Goal: Information Seeking & Learning: Learn about a topic

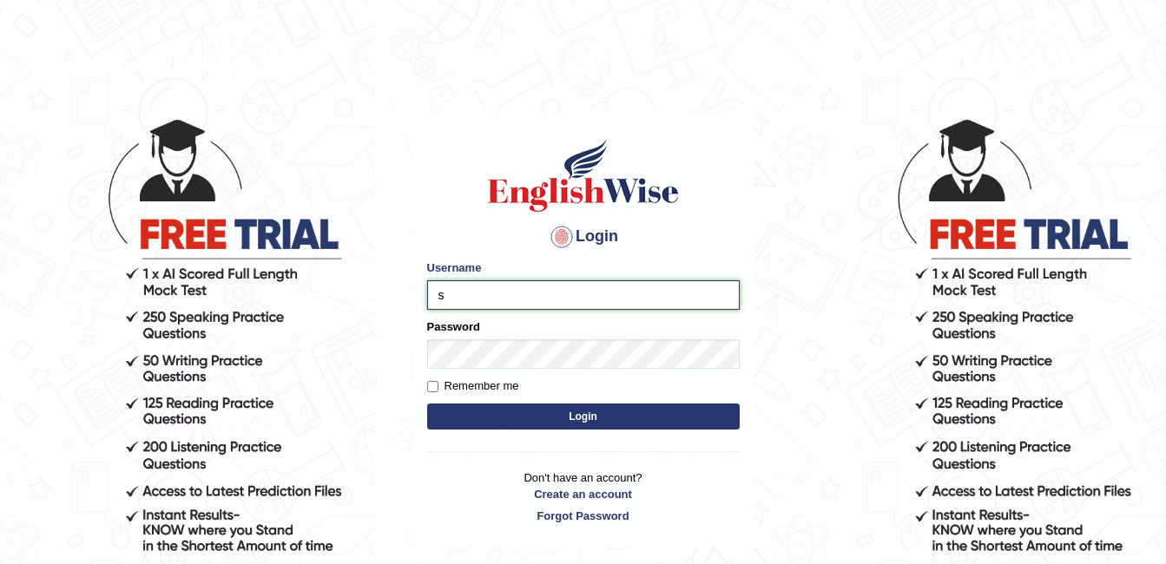
click at [451, 303] on input "s" at bounding box center [583, 295] width 313 height 30
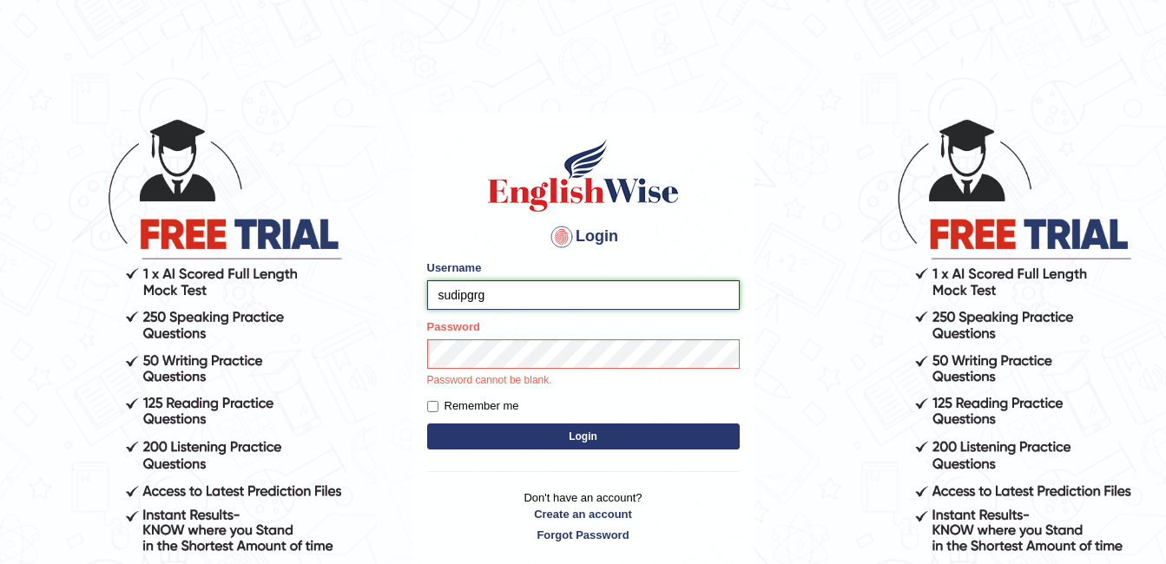
type input "sudipgrg"
click at [472, 345] on div "Password Password cannot be blank." at bounding box center [583, 354] width 313 height 70
click at [510, 436] on button "Login" at bounding box center [583, 437] width 313 height 26
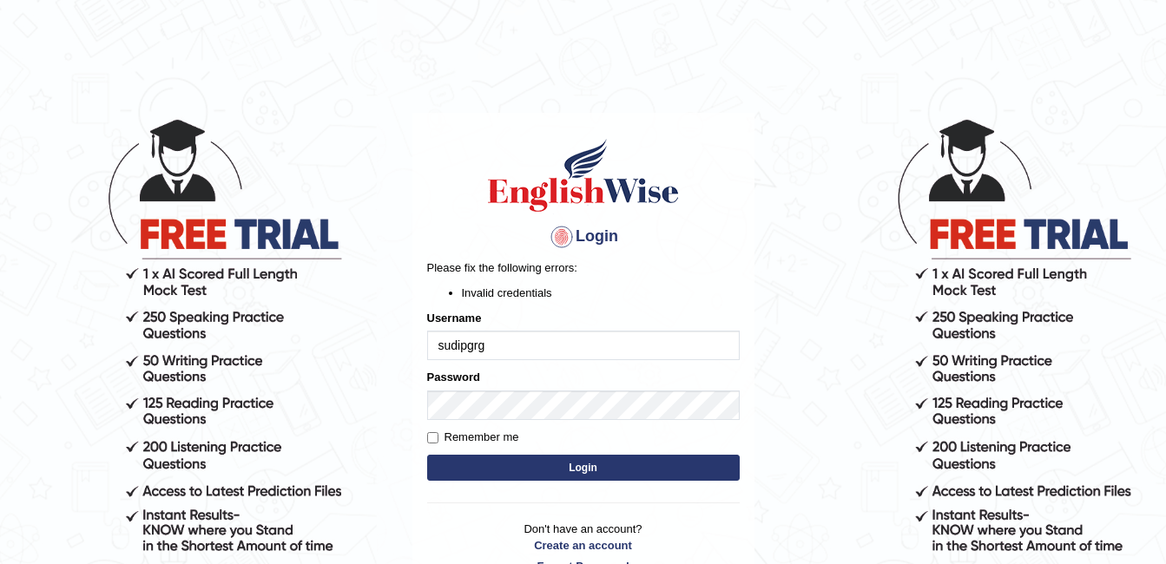
click at [494, 474] on button "Login" at bounding box center [583, 468] width 313 height 26
click at [520, 468] on button "Login" at bounding box center [583, 468] width 313 height 26
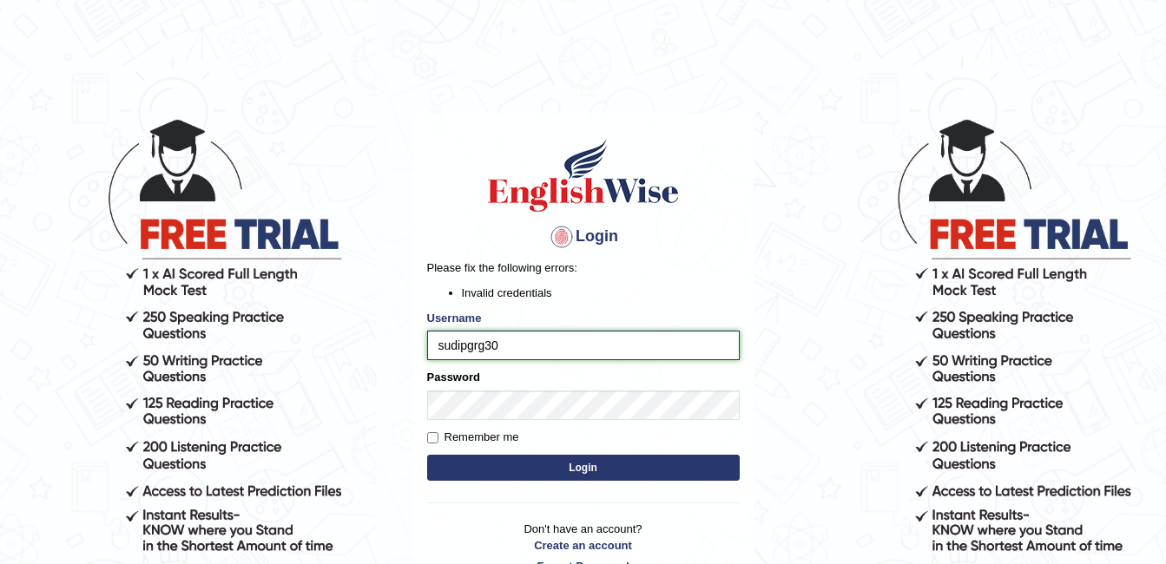
type input "sudipgrg30"
click at [501, 469] on button "Login" at bounding box center [583, 468] width 313 height 26
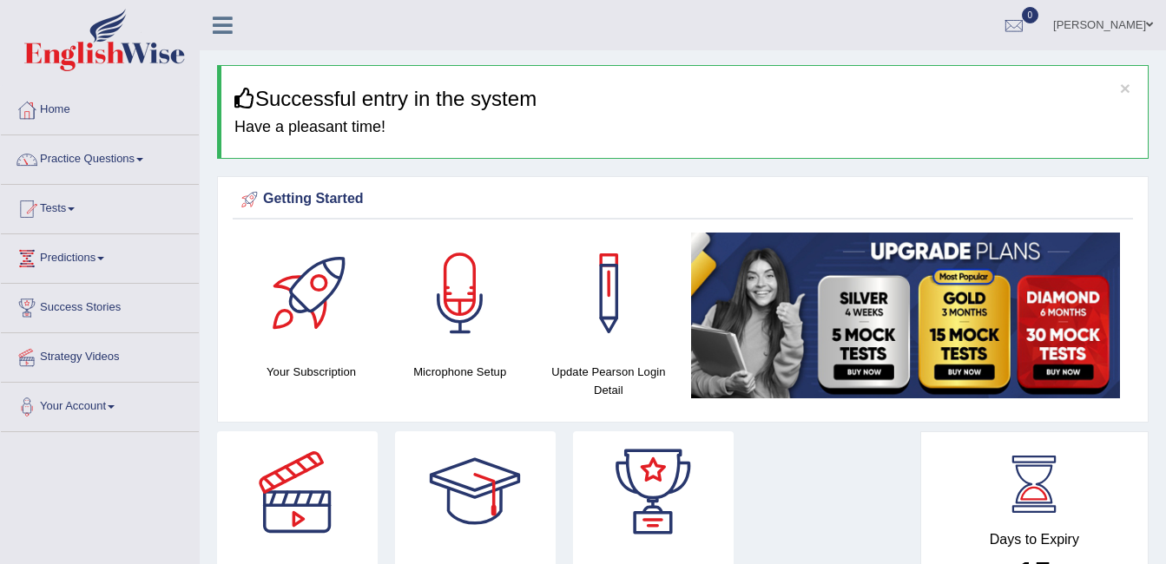
click at [143, 160] on span at bounding box center [139, 159] width 7 height 3
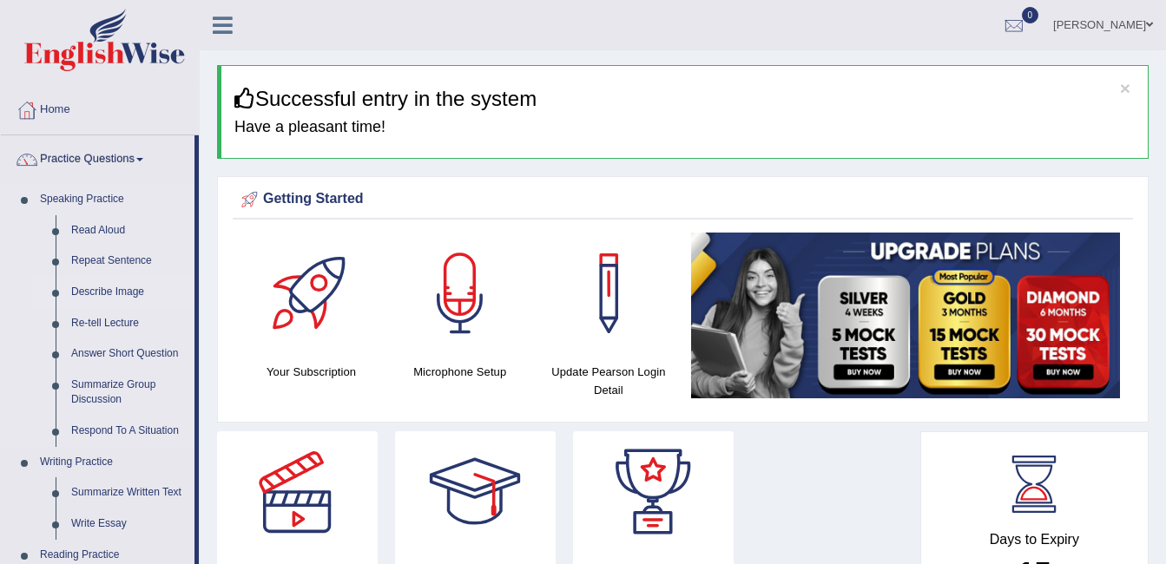
click at [115, 290] on link "Describe Image" at bounding box center [128, 292] width 131 height 31
click at [110, 293] on link "Describe Image" at bounding box center [128, 292] width 131 height 31
click at [101, 286] on link "Describe Image" at bounding box center [128, 292] width 131 height 31
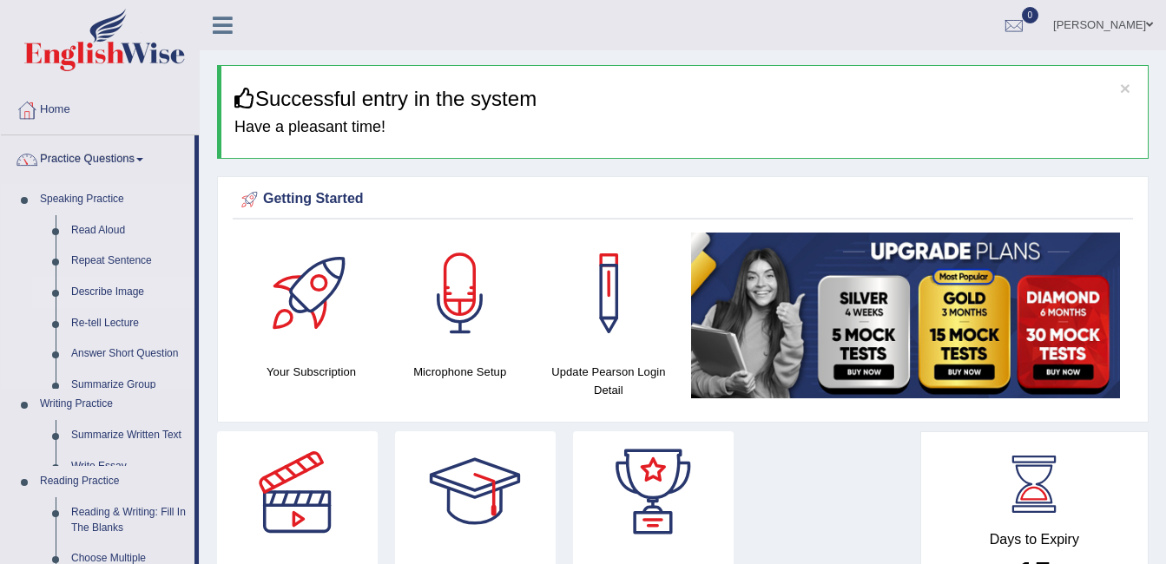
click at [101, 286] on link "Describe Image" at bounding box center [128, 292] width 131 height 31
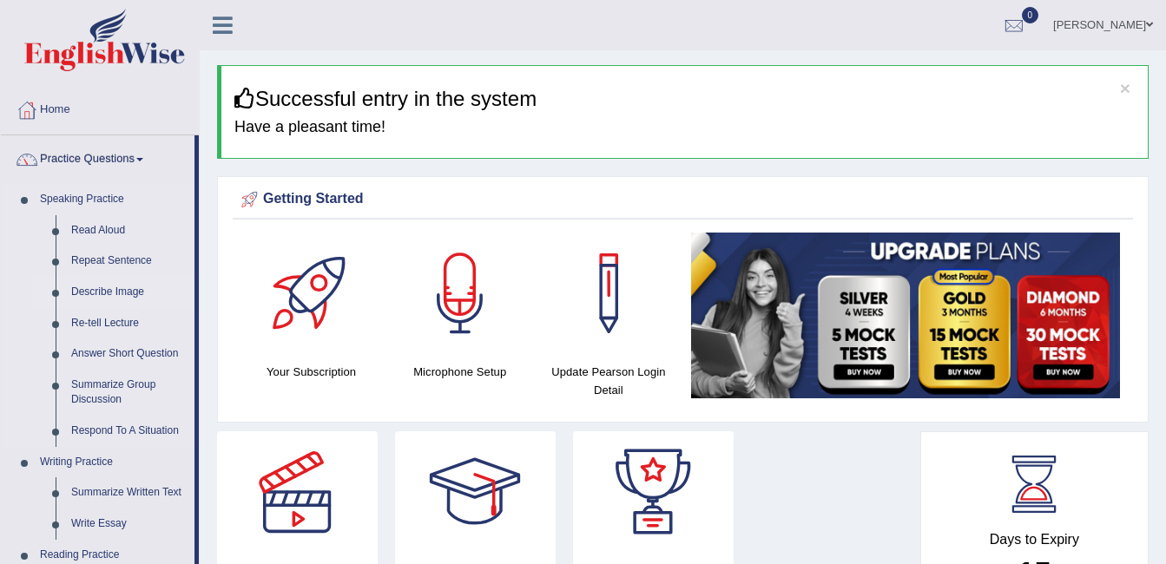
click at [80, 293] on link "Describe Image" at bounding box center [128, 292] width 131 height 31
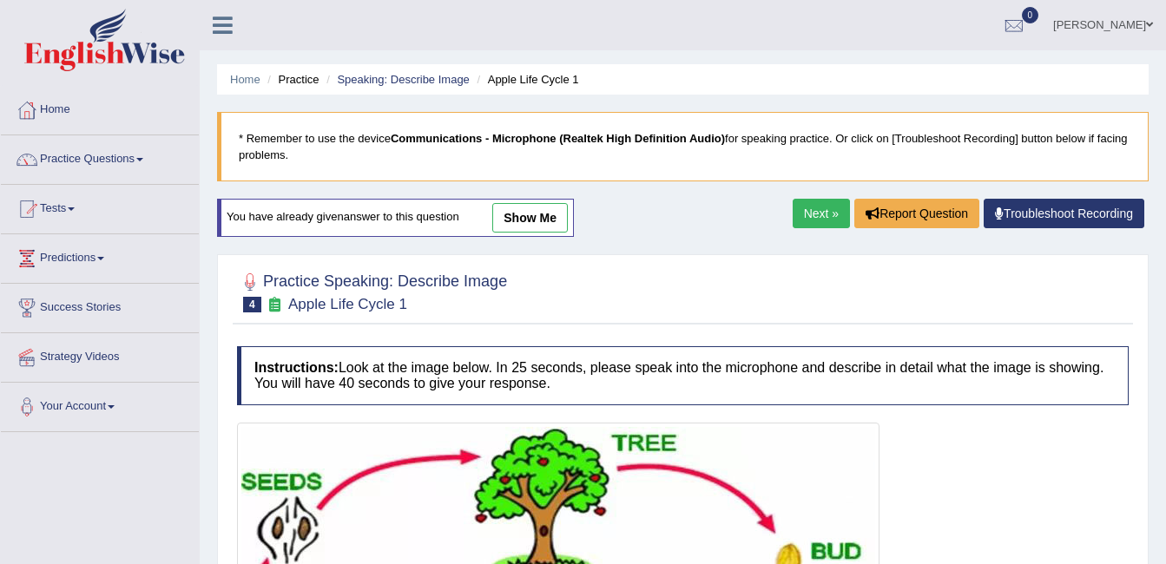
click at [801, 216] on link "Next »" at bounding box center [821, 214] width 57 height 30
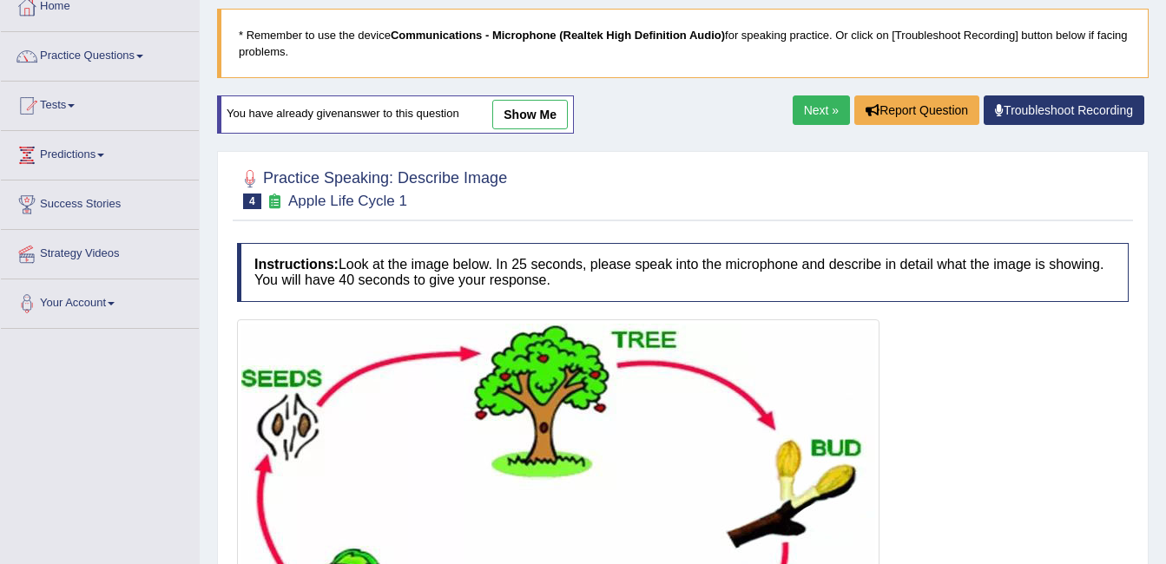
scroll to position [87, 0]
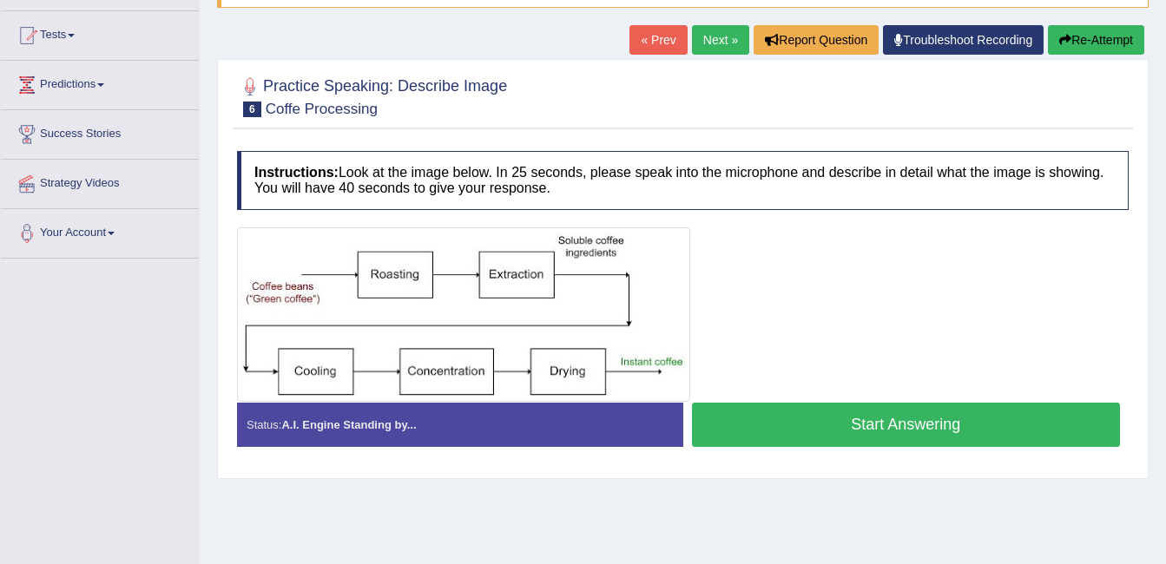
click at [427, 161] on h4 "Instructions: Look at the image below. In 25 seconds, please speak into the mic…" at bounding box center [683, 180] width 892 height 58
click at [427, 173] on h4 "Instructions: Look at the image below. In 25 seconds, please speak into the mic…" at bounding box center [683, 180] width 892 height 58
click at [894, 434] on button "Start Answering" at bounding box center [906, 425] width 429 height 44
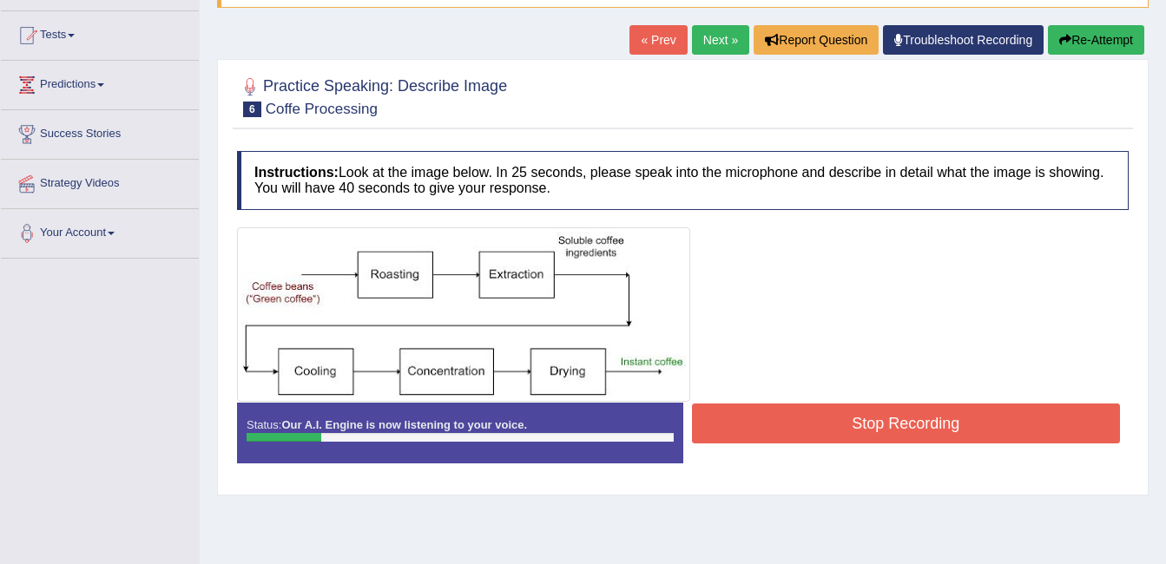
click at [905, 430] on button "Stop Recording" at bounding box center [906, 424] width 429 height 40
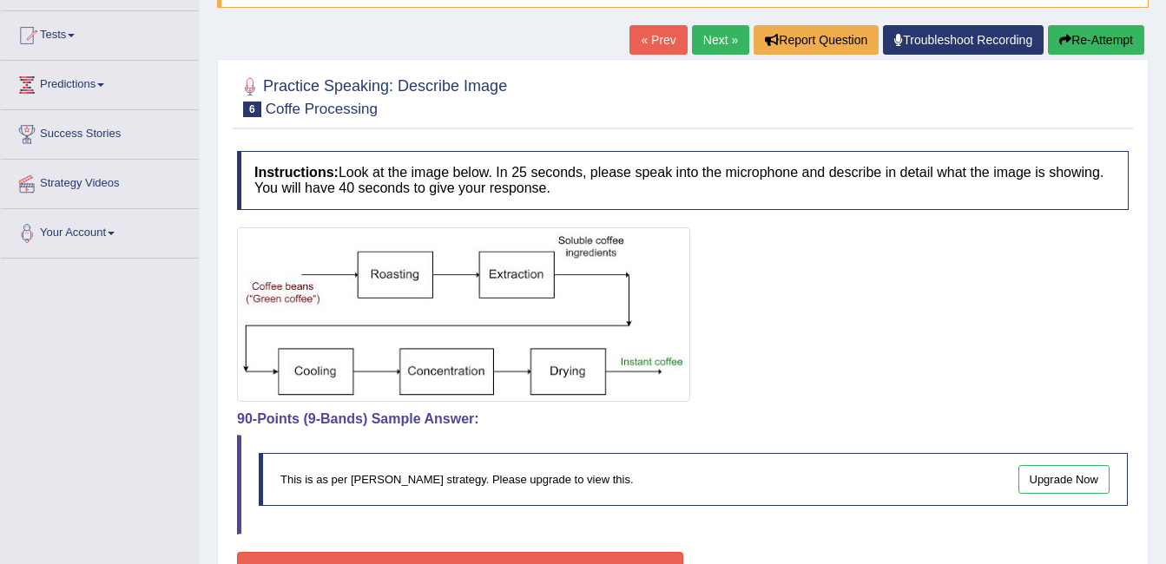
click at [1083, 36] on button "Re-Attempt" at bounding box center [1096, 40] width 96 height 30
